Goal: Information Seeking & Learning: Learn about a topic

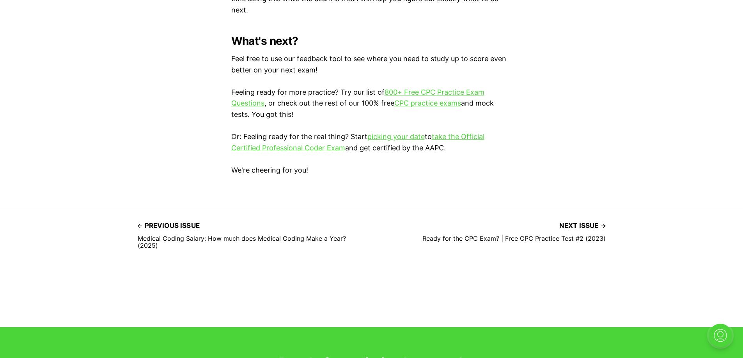
scroll to position [2183, 0]
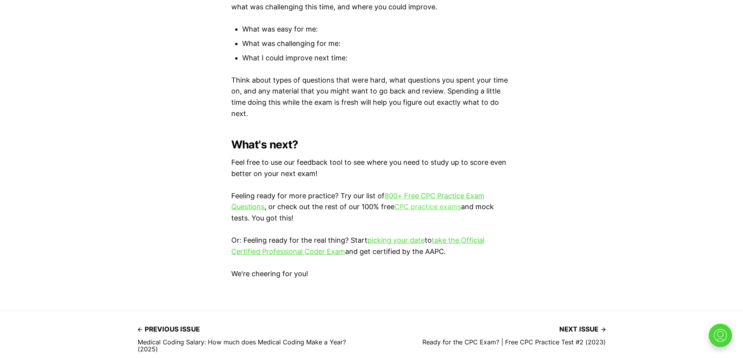
click at [424, 203] on link "CPC practice exams" at bounding box center [427, 207] width 67 height 8
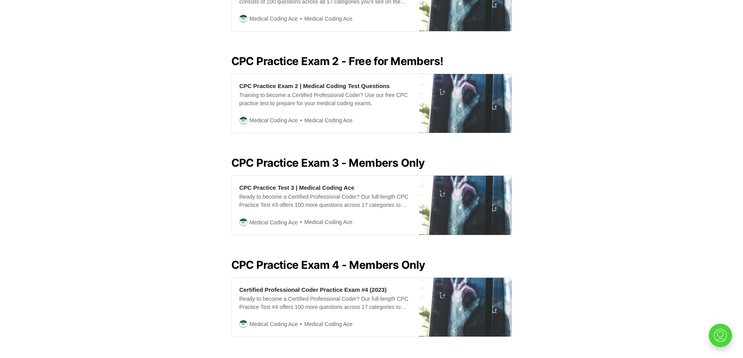
scroll to position [312, 0]
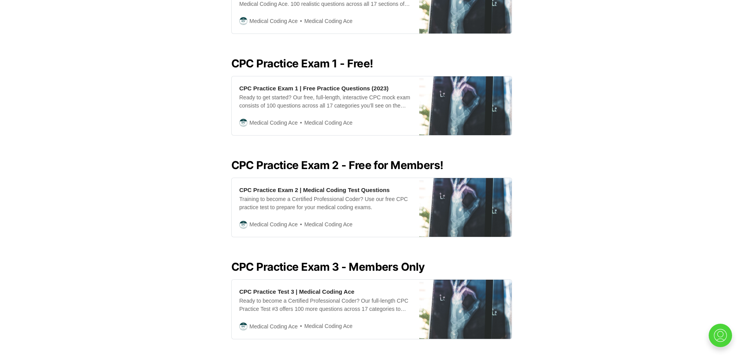
click at [390, 159] on h2 "CPC Practice Exam 2 - Free for Members!" at bounding box center [371, 165] width 281 height 12
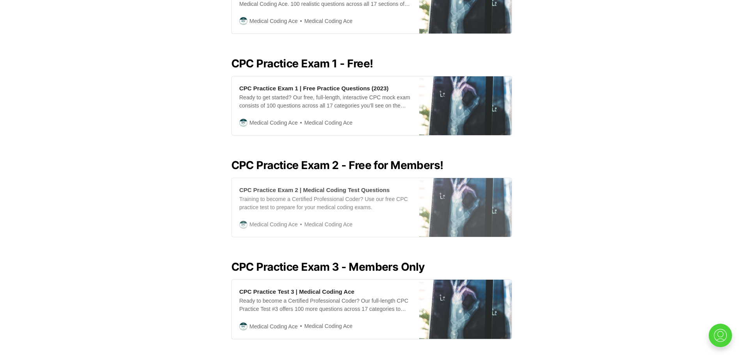
click at [291, 186] on div "CPC Practice Exam 2 | Medical Coding Test Questions" at bounding box center [314, 190] width 151 height 8
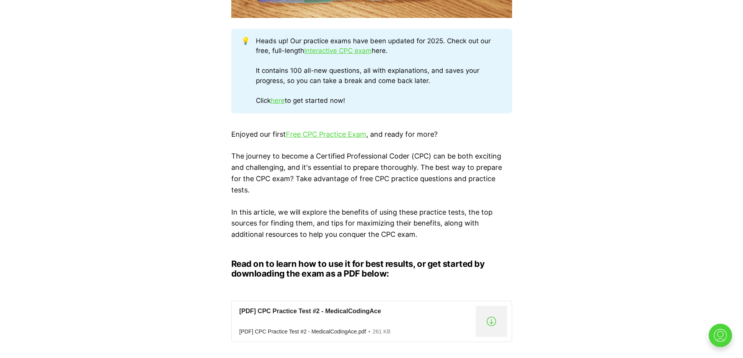
scroll to position [416, 0]
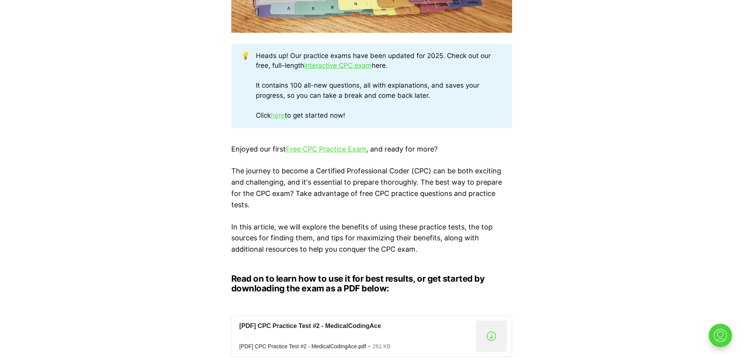
click at [282, 113] on link "here" at bounding box center [278, 116] width 14 height 8
click at [314, 150] on link "Free CPC Practice Exam" at bounding box center [326, 149] width 80 height 8
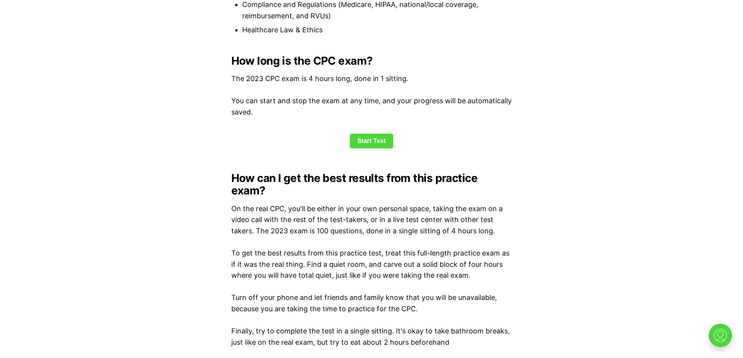
scroll to position [1040, 0]
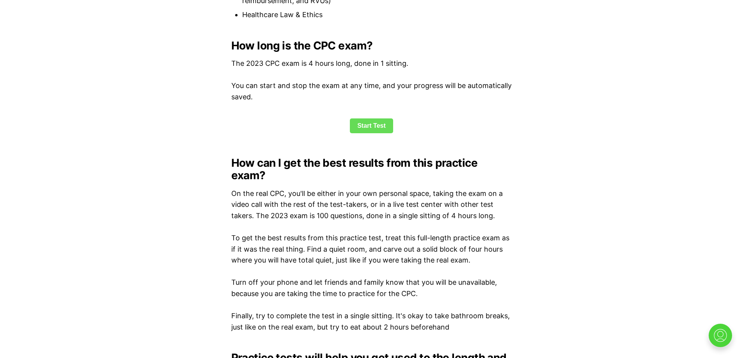
click at [371, 130] on link "Start Test" at bounding box center [371, 126] width 43 height 15
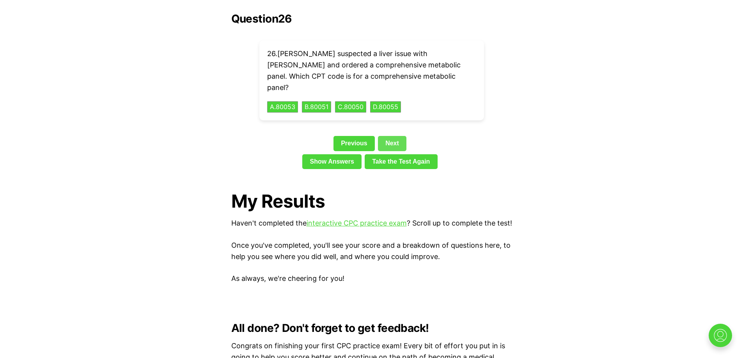
click at [389, 136] on link "Next" at bounding box center [392, 143] width 28 height 15
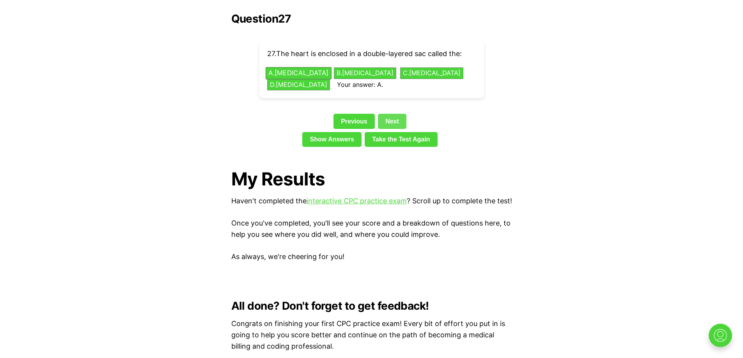
click at [394, 114] on link "Next" at bounding box center [392, 121] width 28 height 15
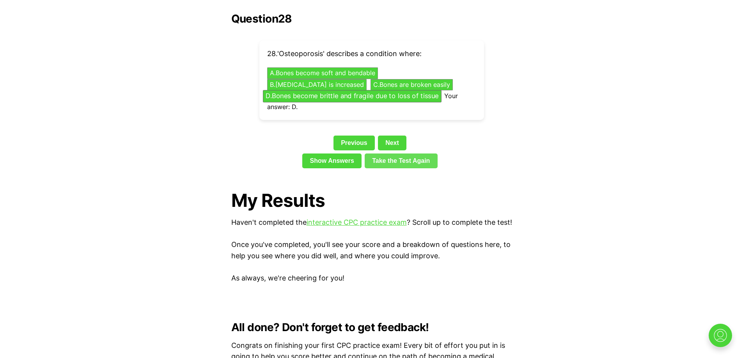
click at [387, 154] on link "Take the Test Again" at bounding box center [401, 161] width 73 height 15
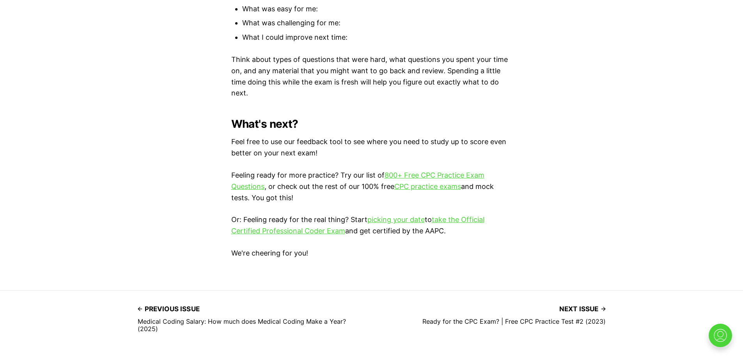
scroll to position [2297, 0]
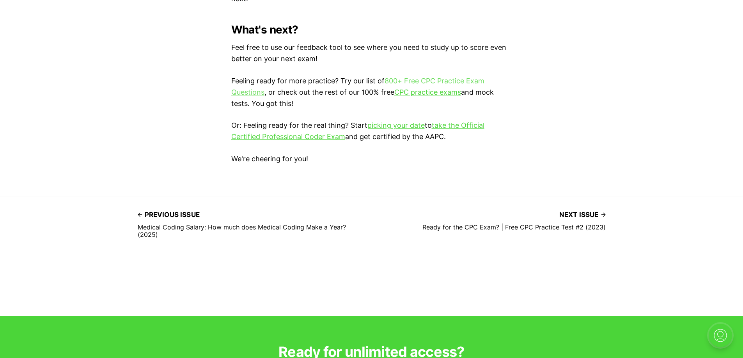
click at [427, 82] on link "800+ Free CPC Practice Exam Questions" at bounding box center [357, 87] width 253 height 20
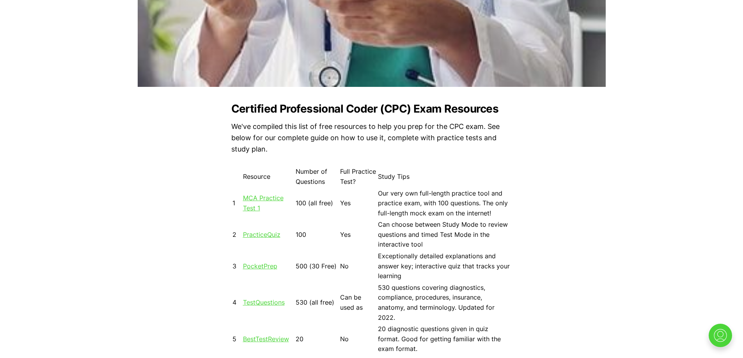
scroll to position [624, 0]
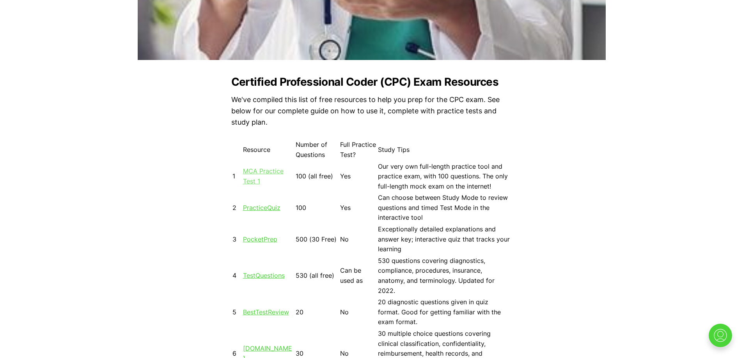
click at [252, 169] on link "MCA Practice Test 1" at bounding box center [263, 176] width 41 height 18
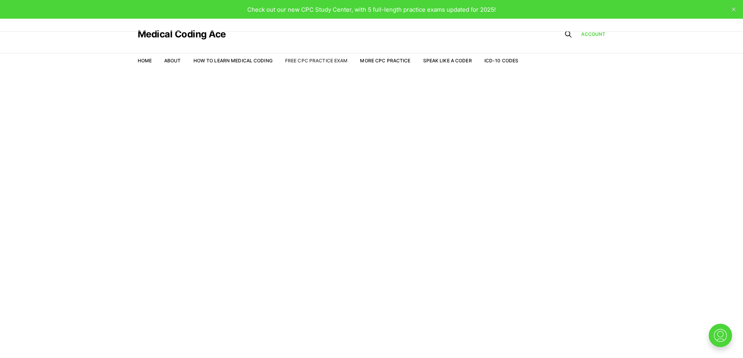
click at [314, 62] on link "Free CPC Practice Exam" at bounding box center [316, 61] width 63 height 6
